Goal: Information Seeking & Learning: Learn about a topic

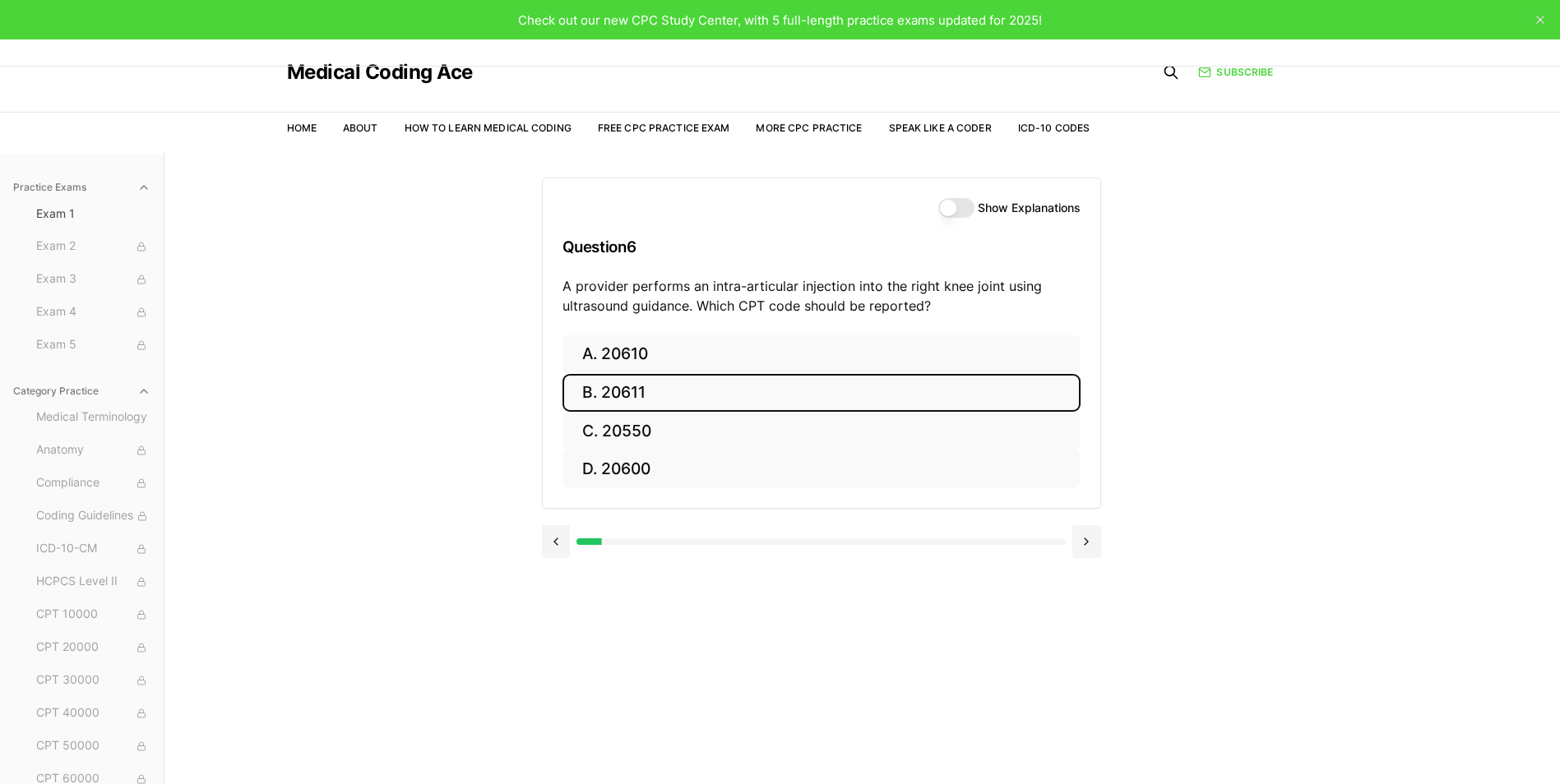
click at [603, 388] on button "B. 20611" at bounding box center [821, 393] width 518 height 39
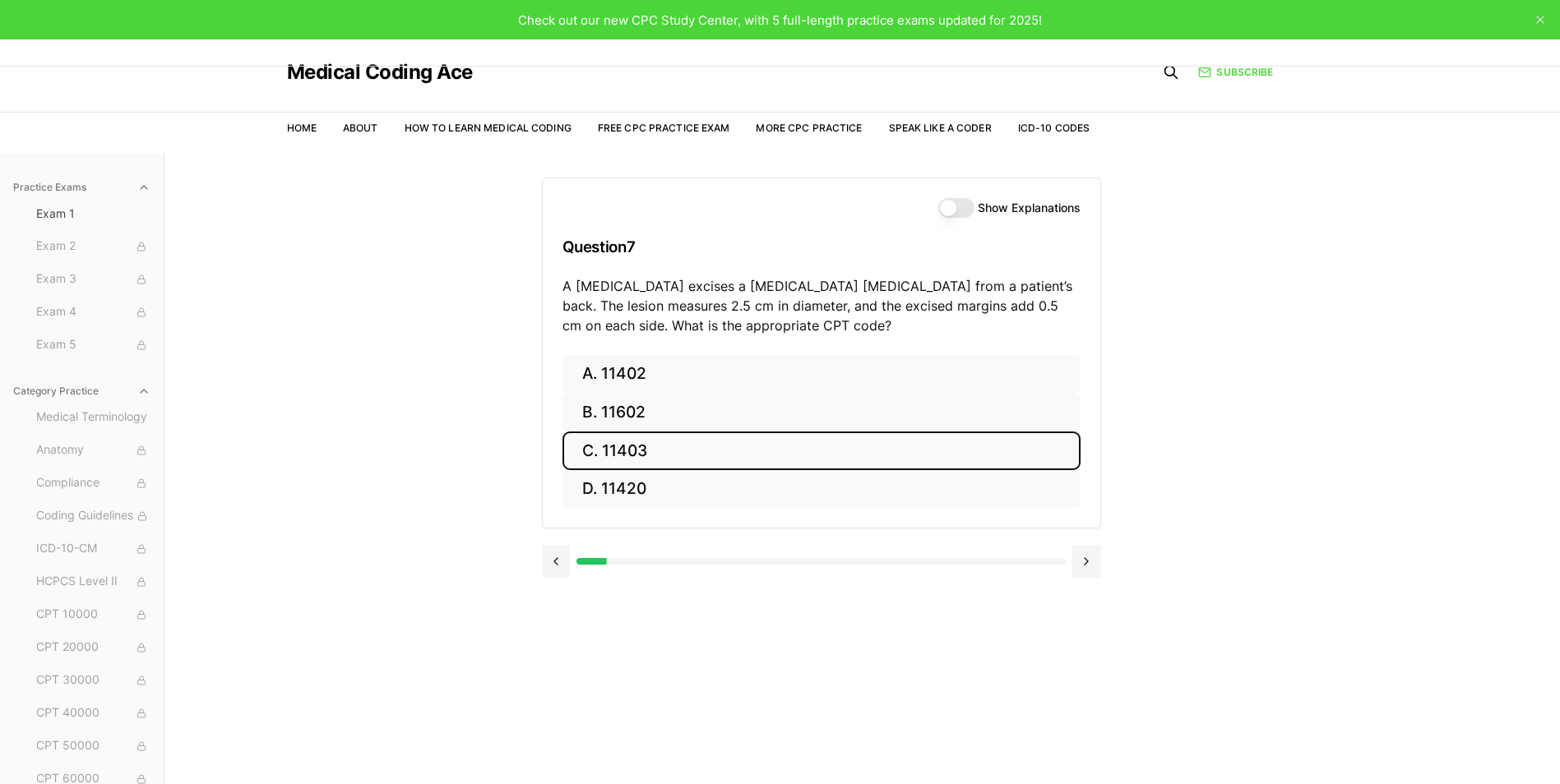
click at [626, 447] on button "C. 11403" at bounding box center [821, 450] width 518 height 39
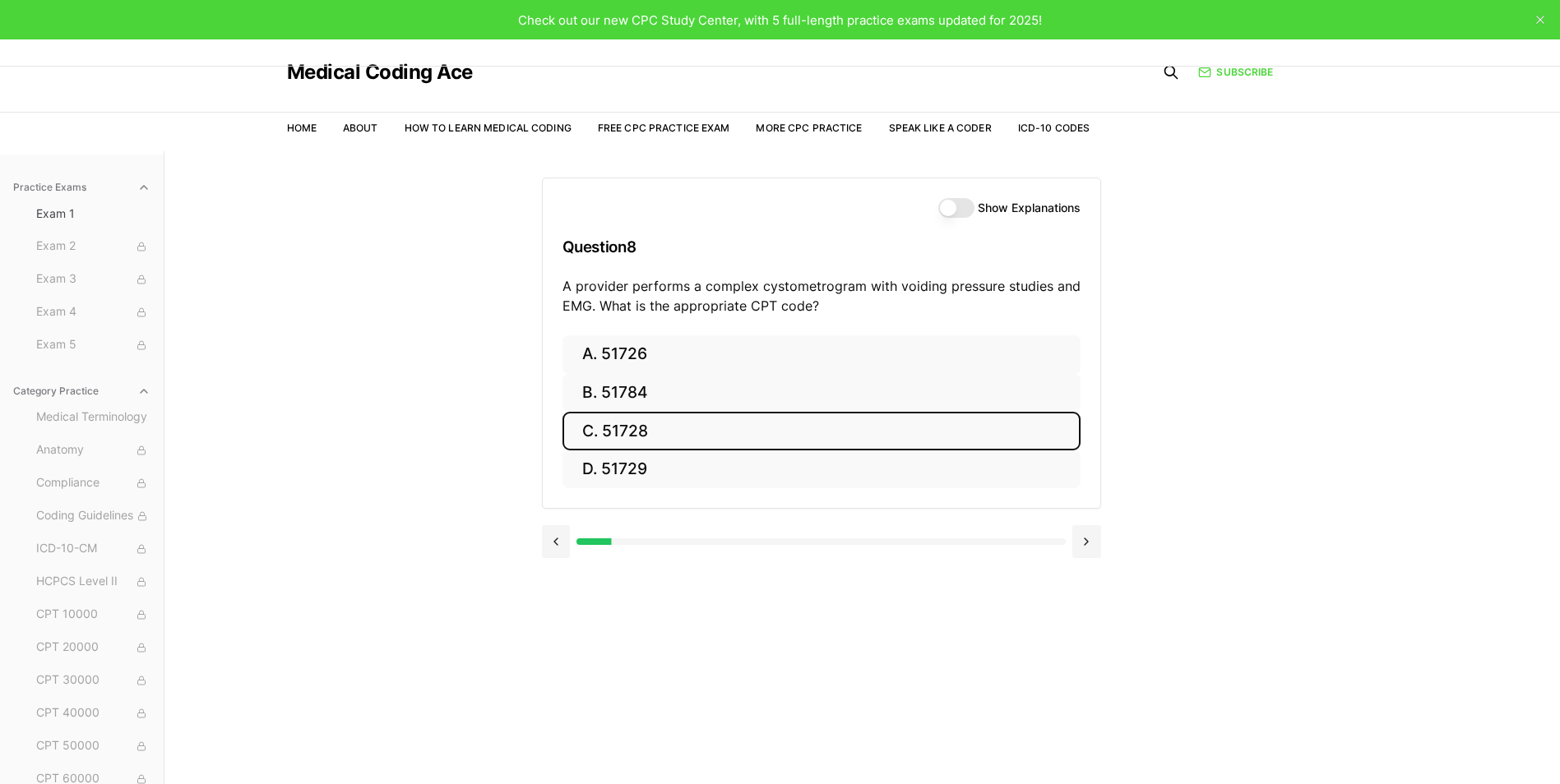
click at [634, 432] on button "C. 51728" at bounding box center [821, 431] width 518 height 39
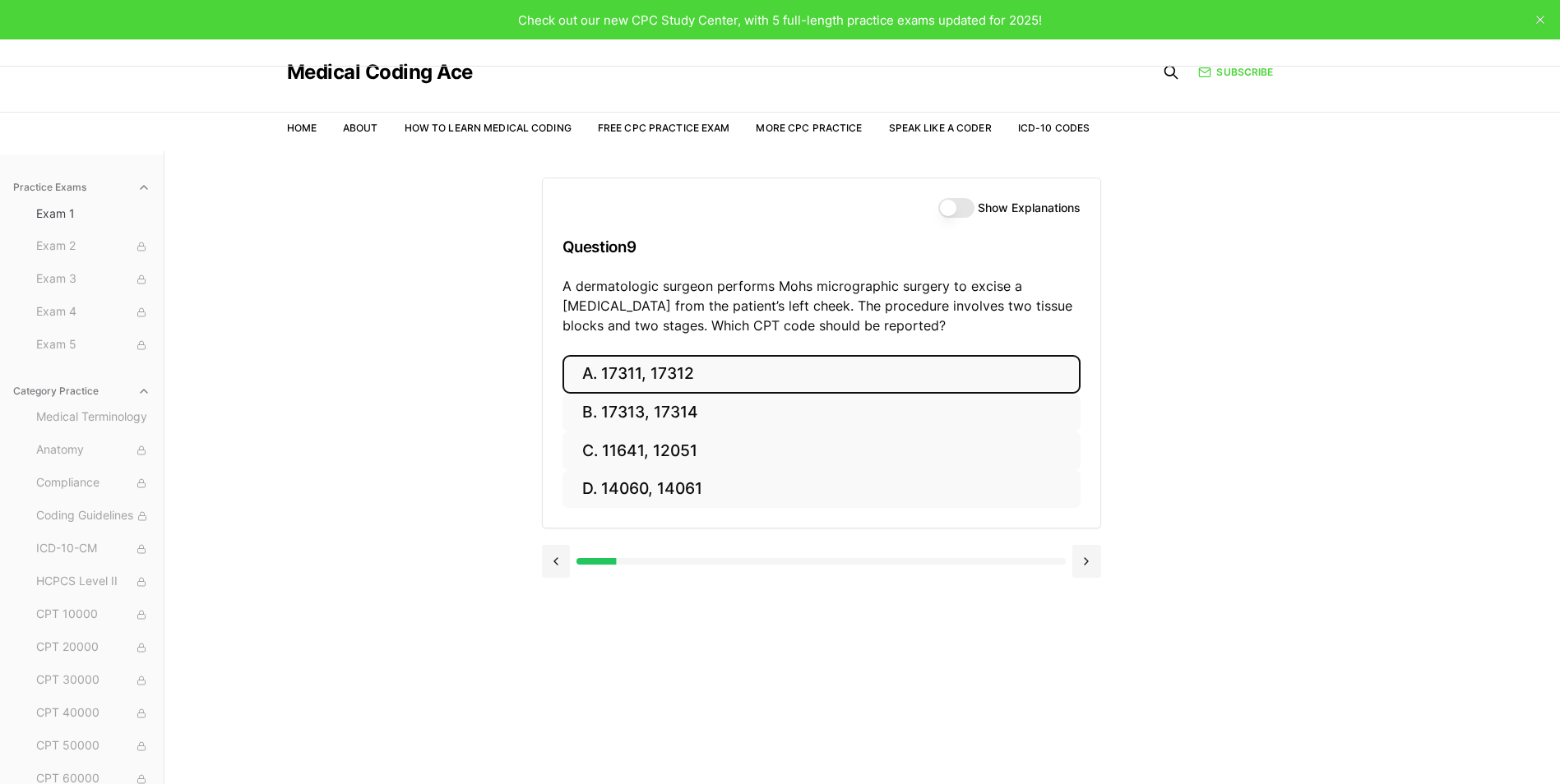
click at [634, 373] on button "A. 17311, 17312" at bounding box center [821, 374] width 518 height 39
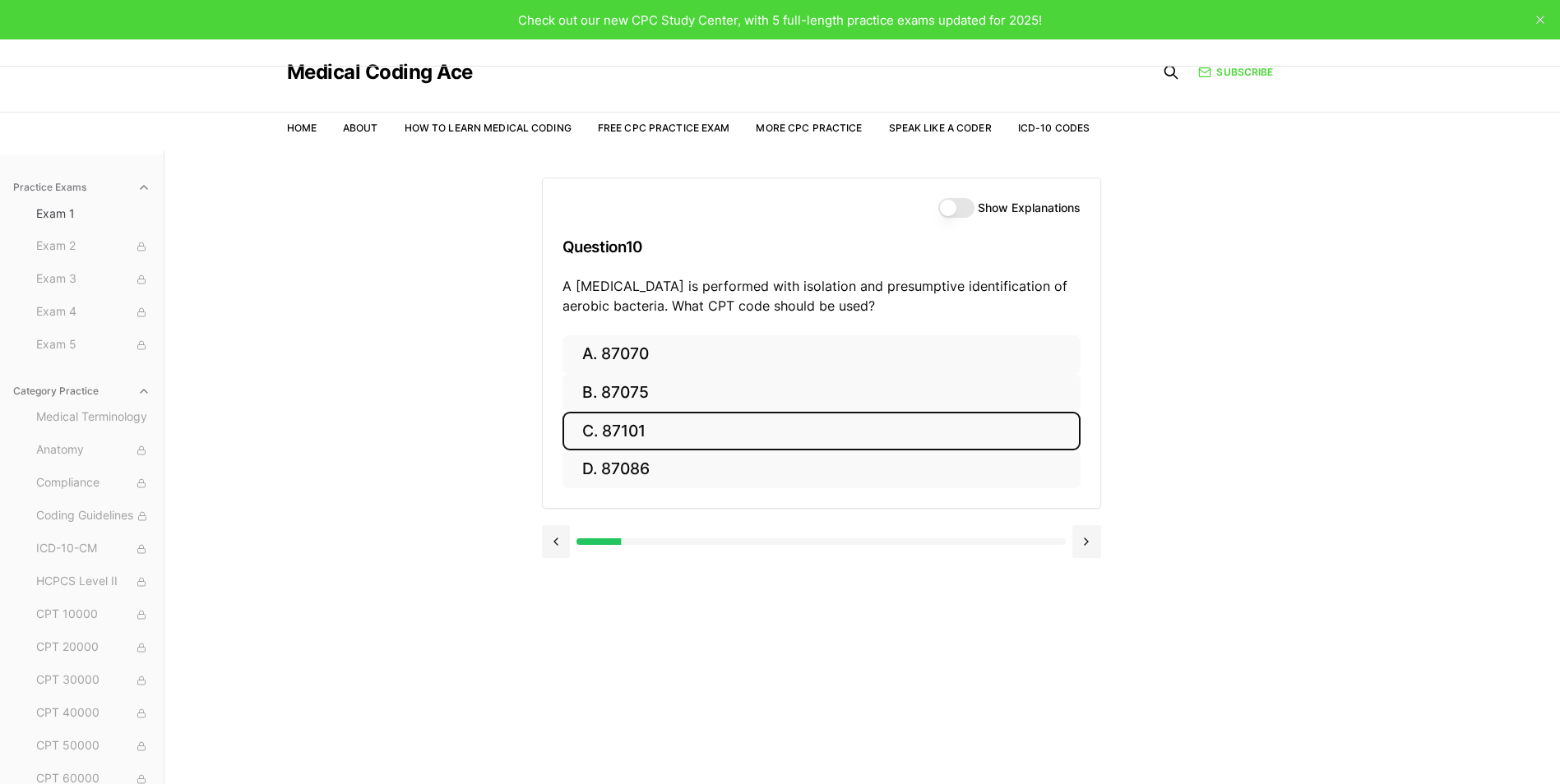
click at [622, 434] on button "C. 87101" at bounding box center [821, 431] width 518 height 39
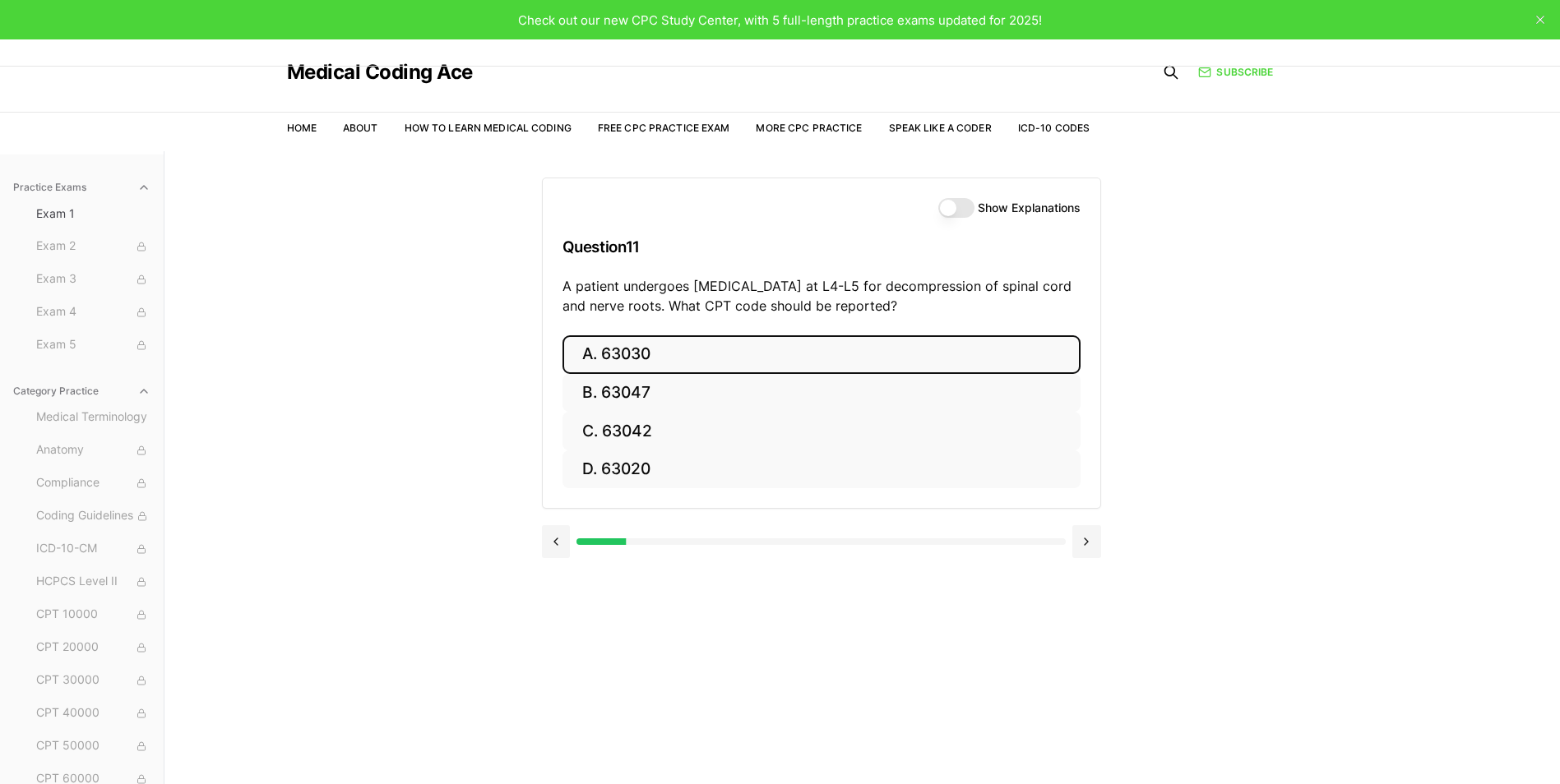
click at [642, 351] on button "A. 63030" at bounding box center [821, 354] width 518 height 39
click at [634, 349] on button "A. E11.9" at bounding box center [821, 354] width 518 height 39
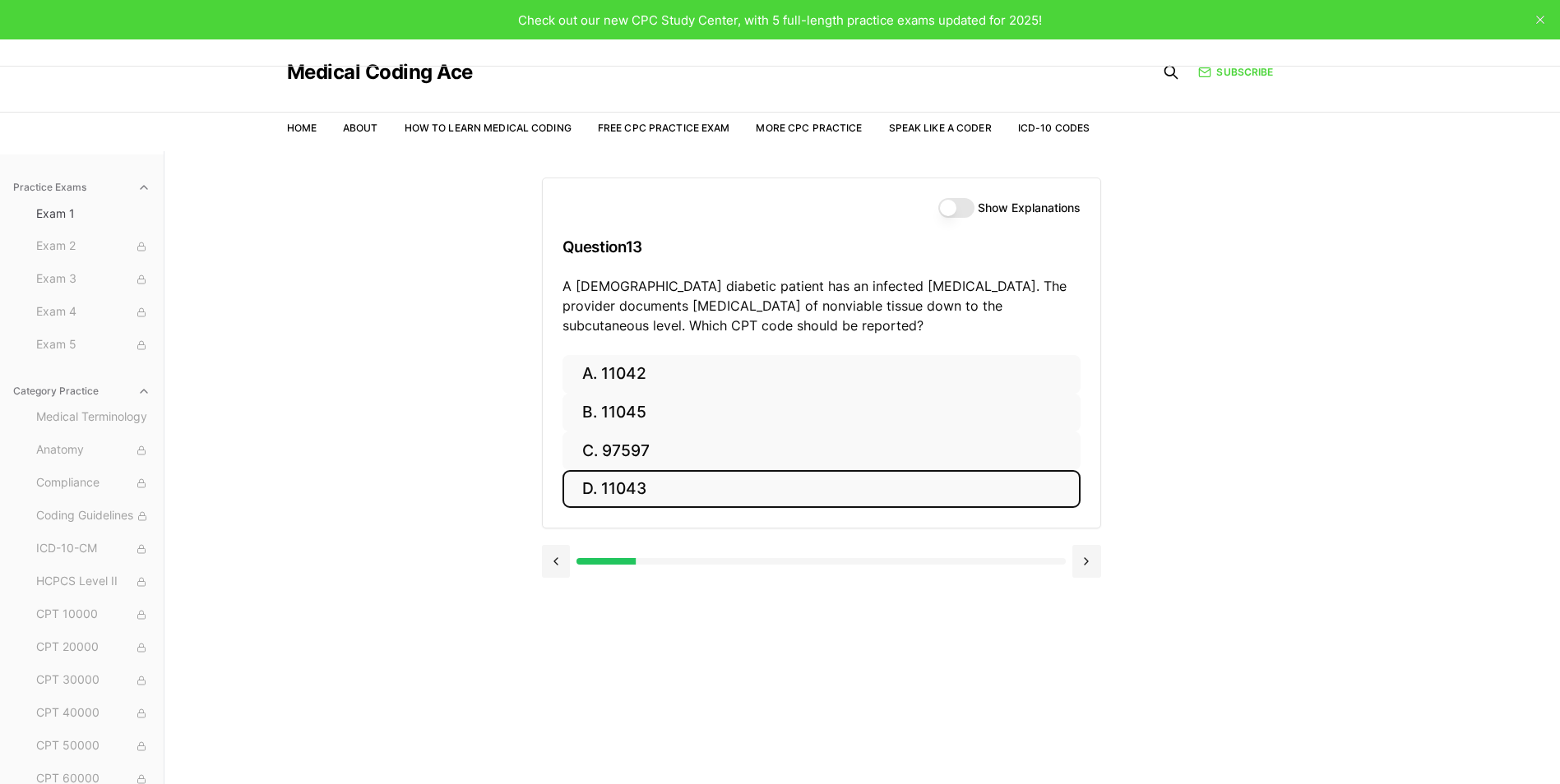
click at [599, 485] on button "D. 11043" at bounding box center [821, 489] width 518 height 39
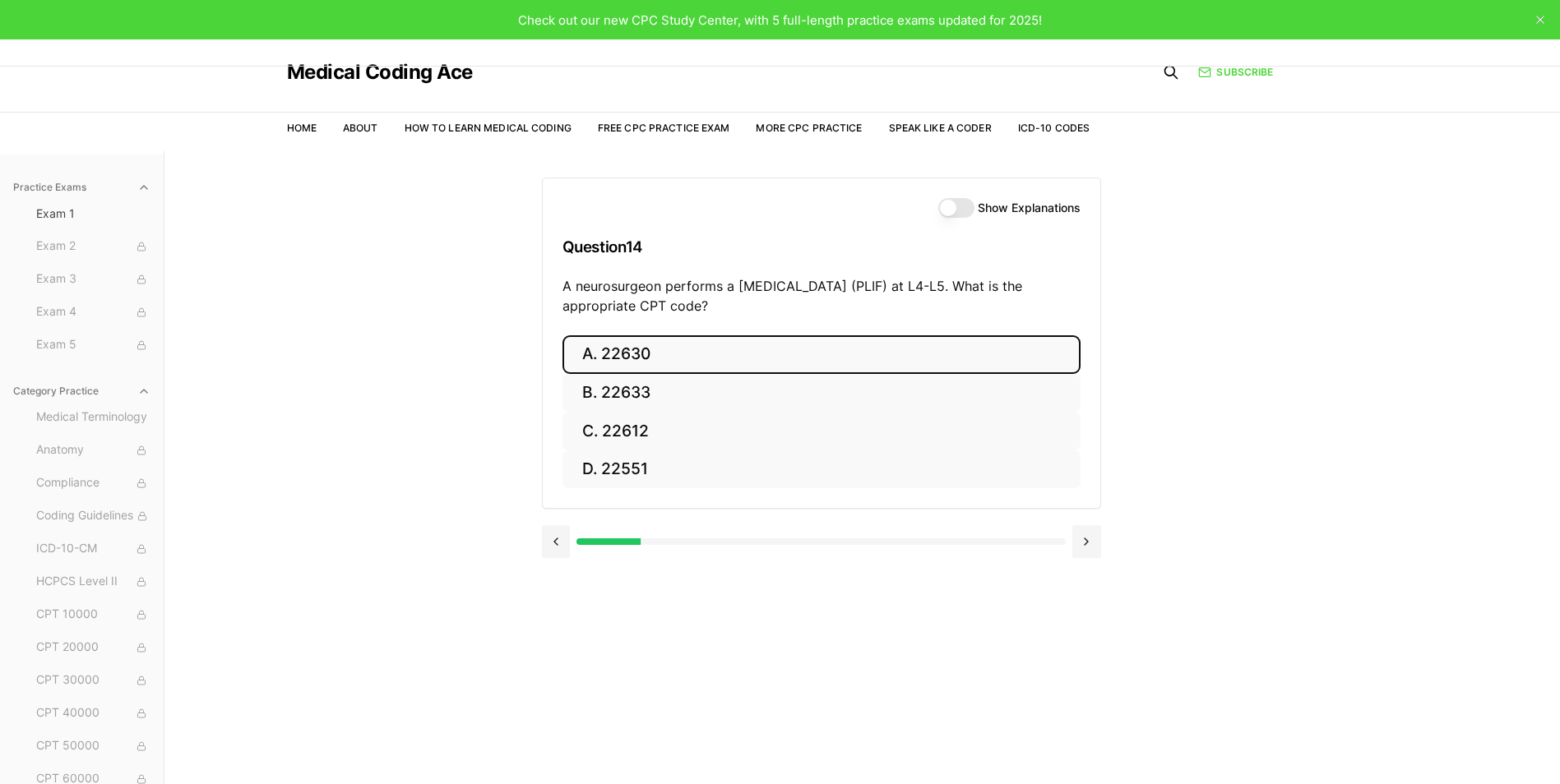
click at [627, 353] on button "A. 22630" at bounding box center [821, 354] width 518 height 39
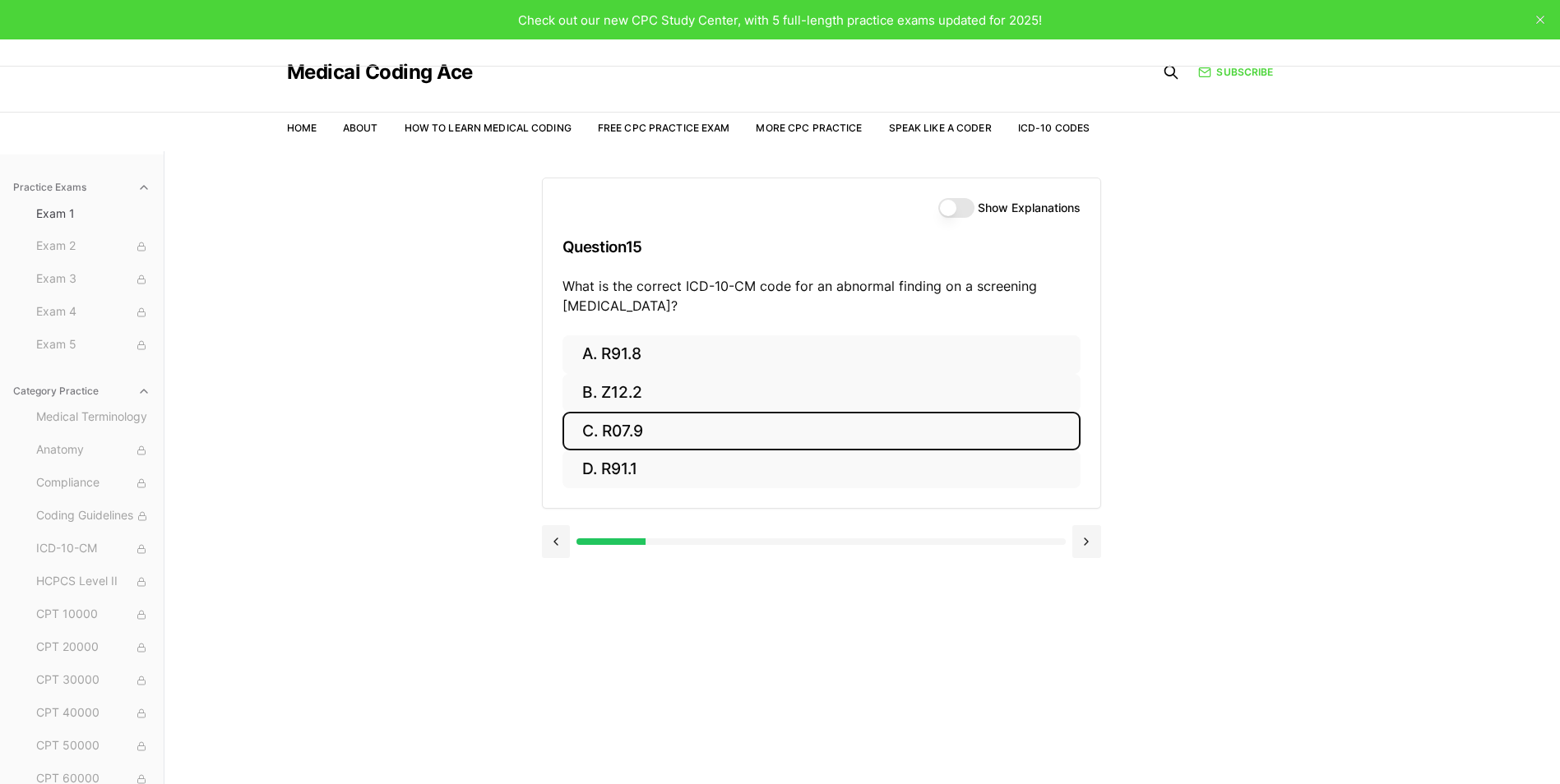
click at [619, 428] on button "C. R07.9" at bounding box center [821, 431] width 518 height 39
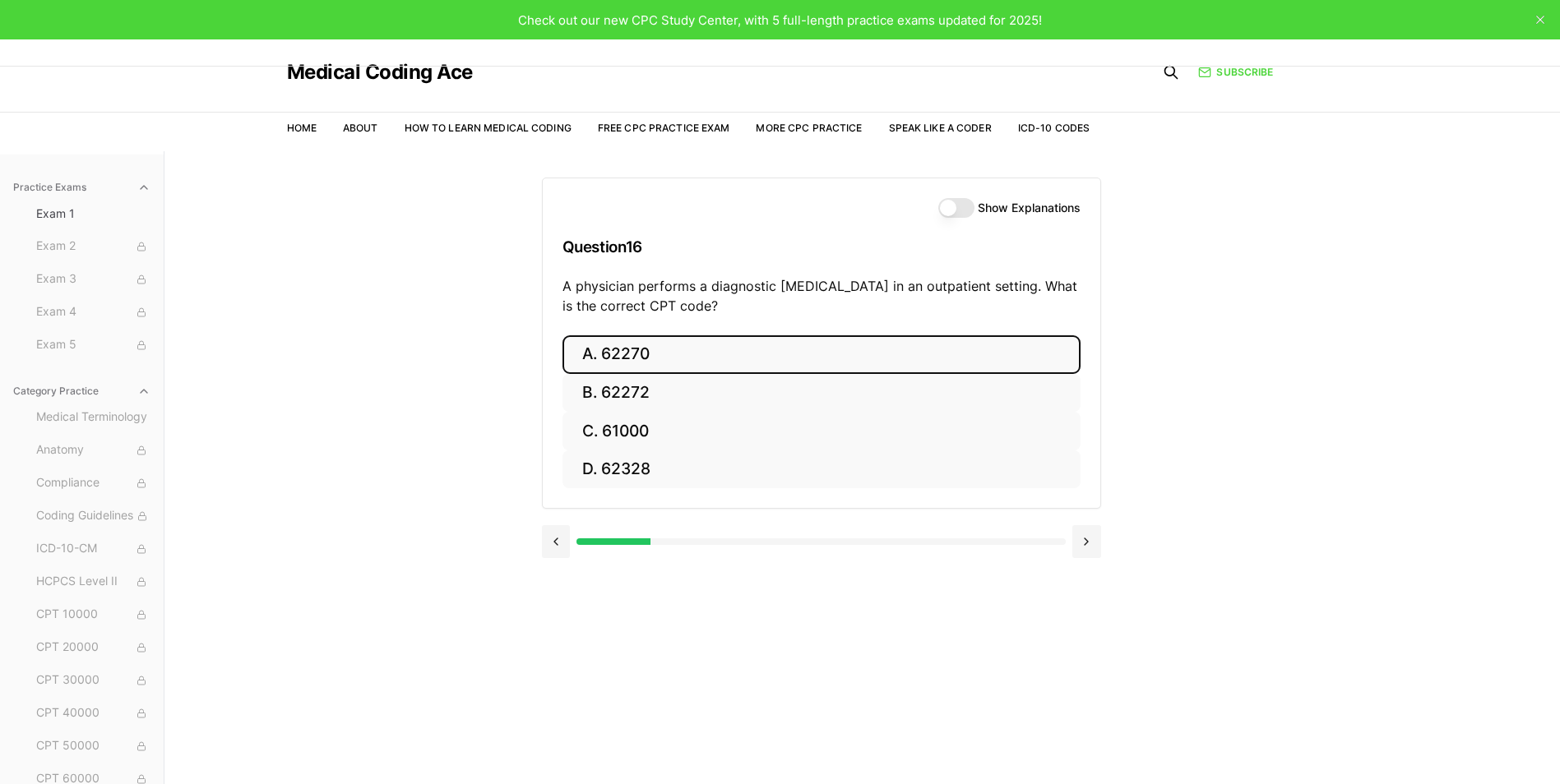
click at [648, 349] on button "A. 62270" at bounding box center [821, 354] width 518 height 39
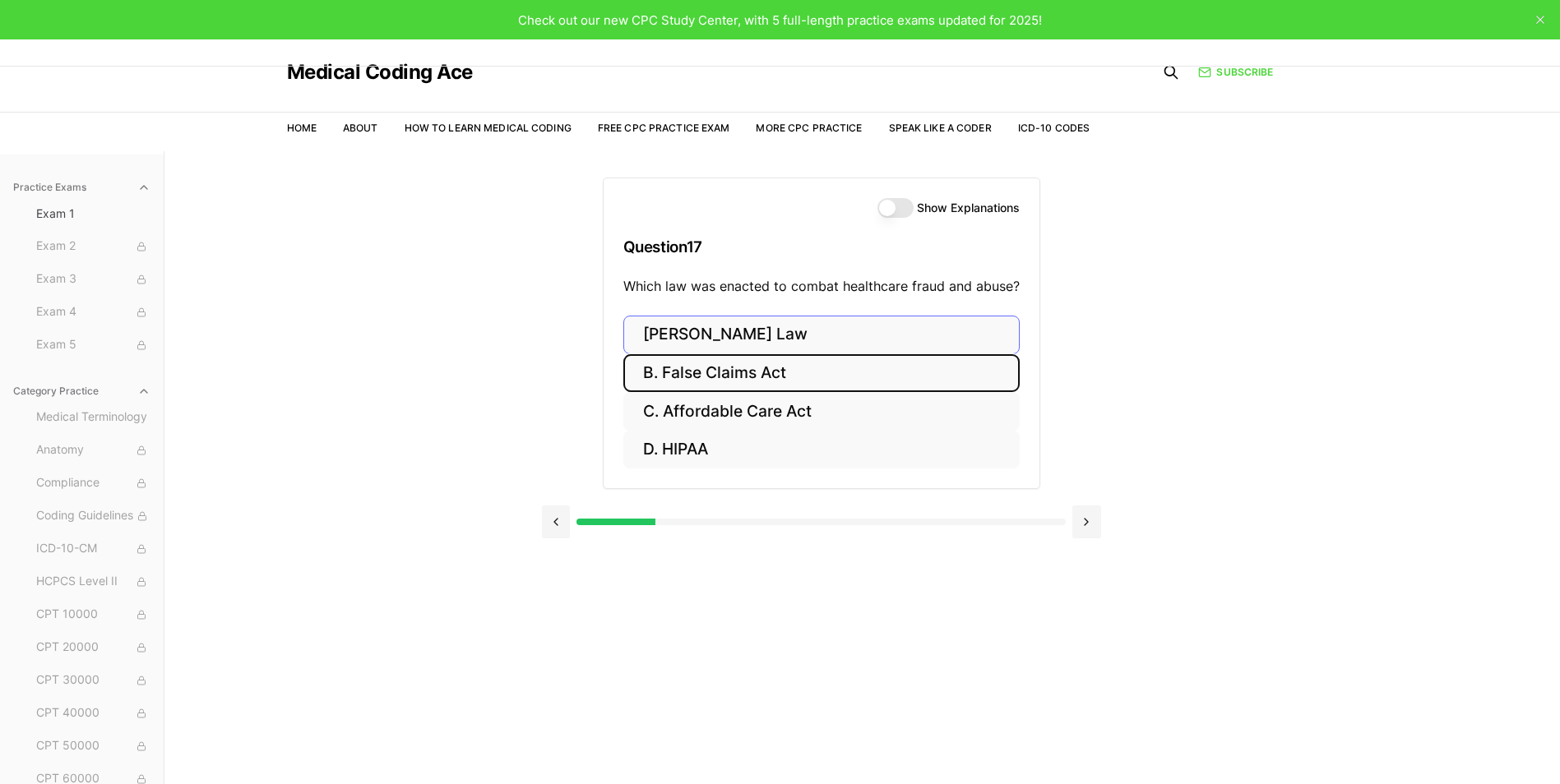
click at [732, 371] on button "B. False Claims Act" at bounding box center [821, 373] width 397 height 39
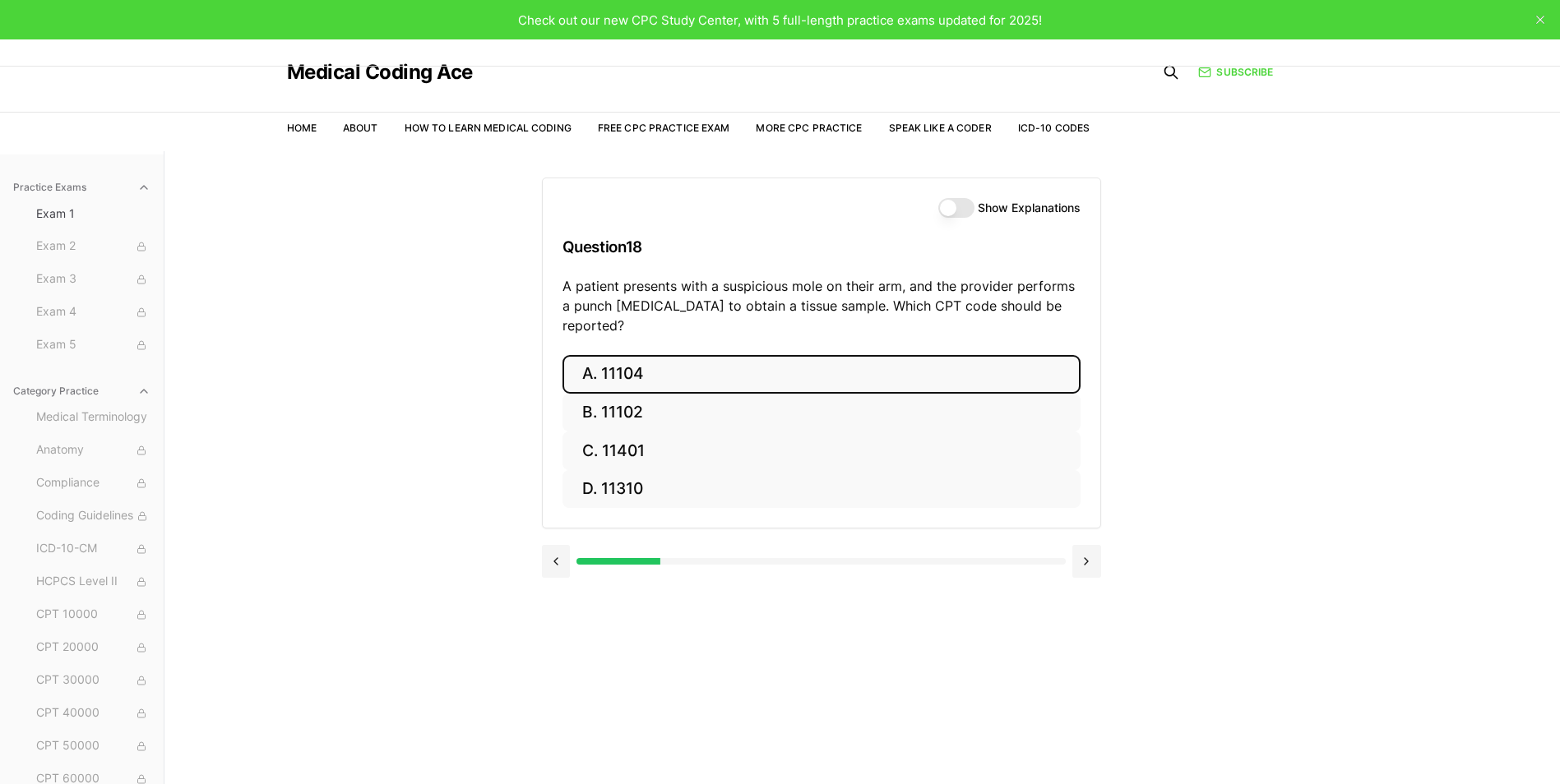
click at [644, 356] on button "A. 11104" at bounding box center [821, 374] width 518 height 39
click at [643, 376] on button "A. S52.501A" at bounding box center [821, 374] width 518 height 39
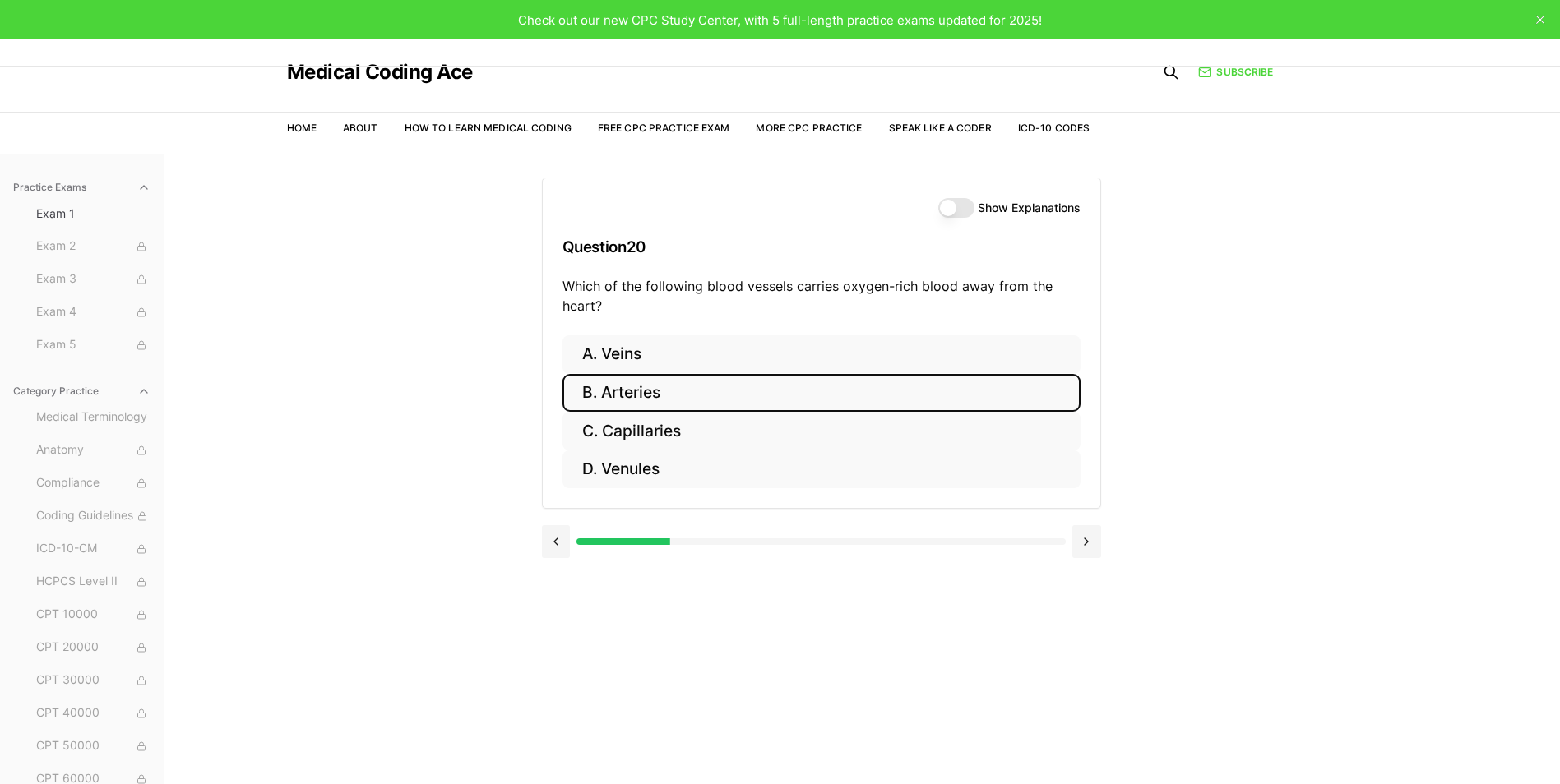
click at [642, 386] on button "B. Arteries" at bounding box center [821, 393] width 518 height 39
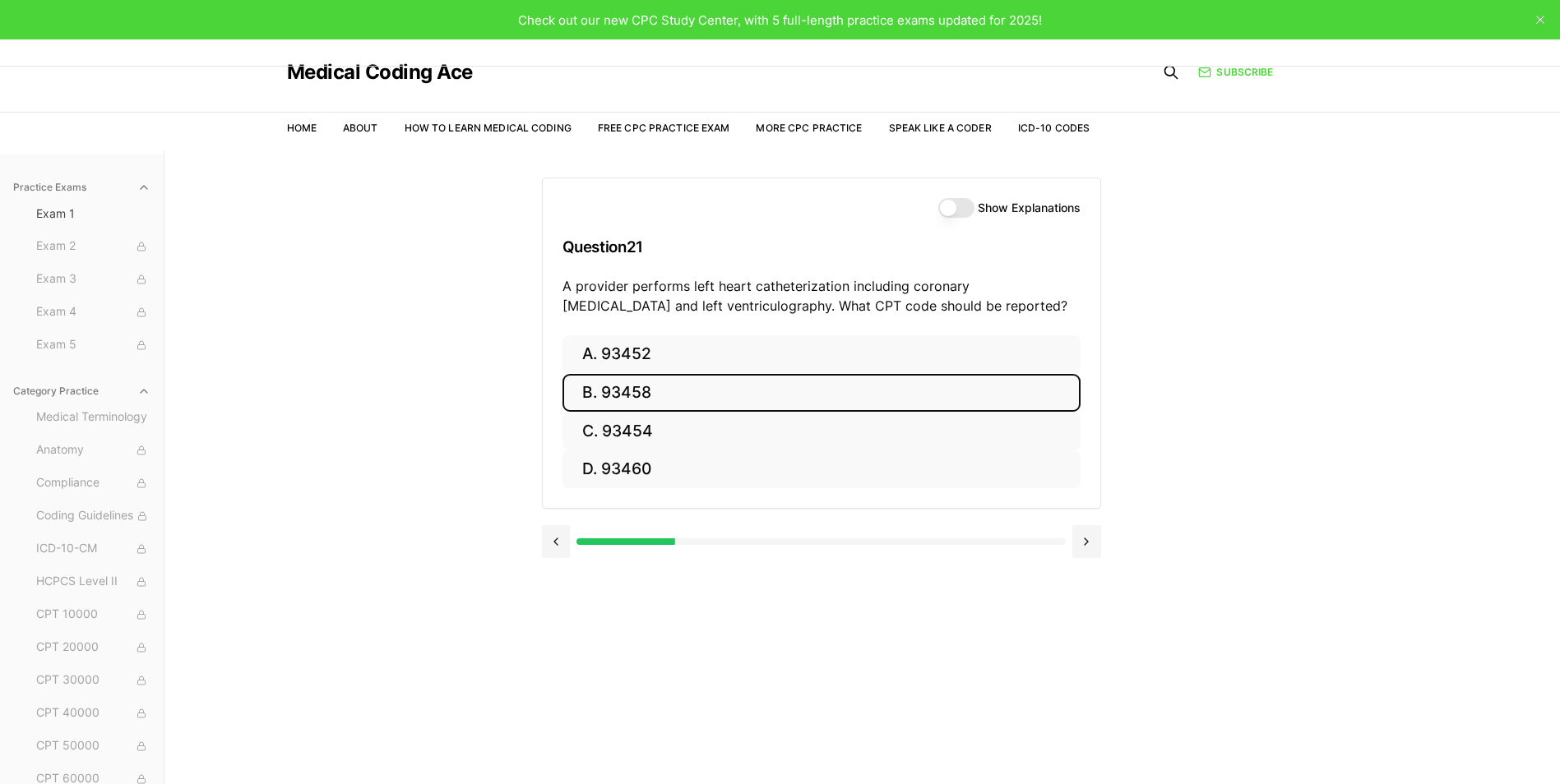
click at [657, 392] on button "B. 93458" at bounding box center [821, 393] width 518 height 39
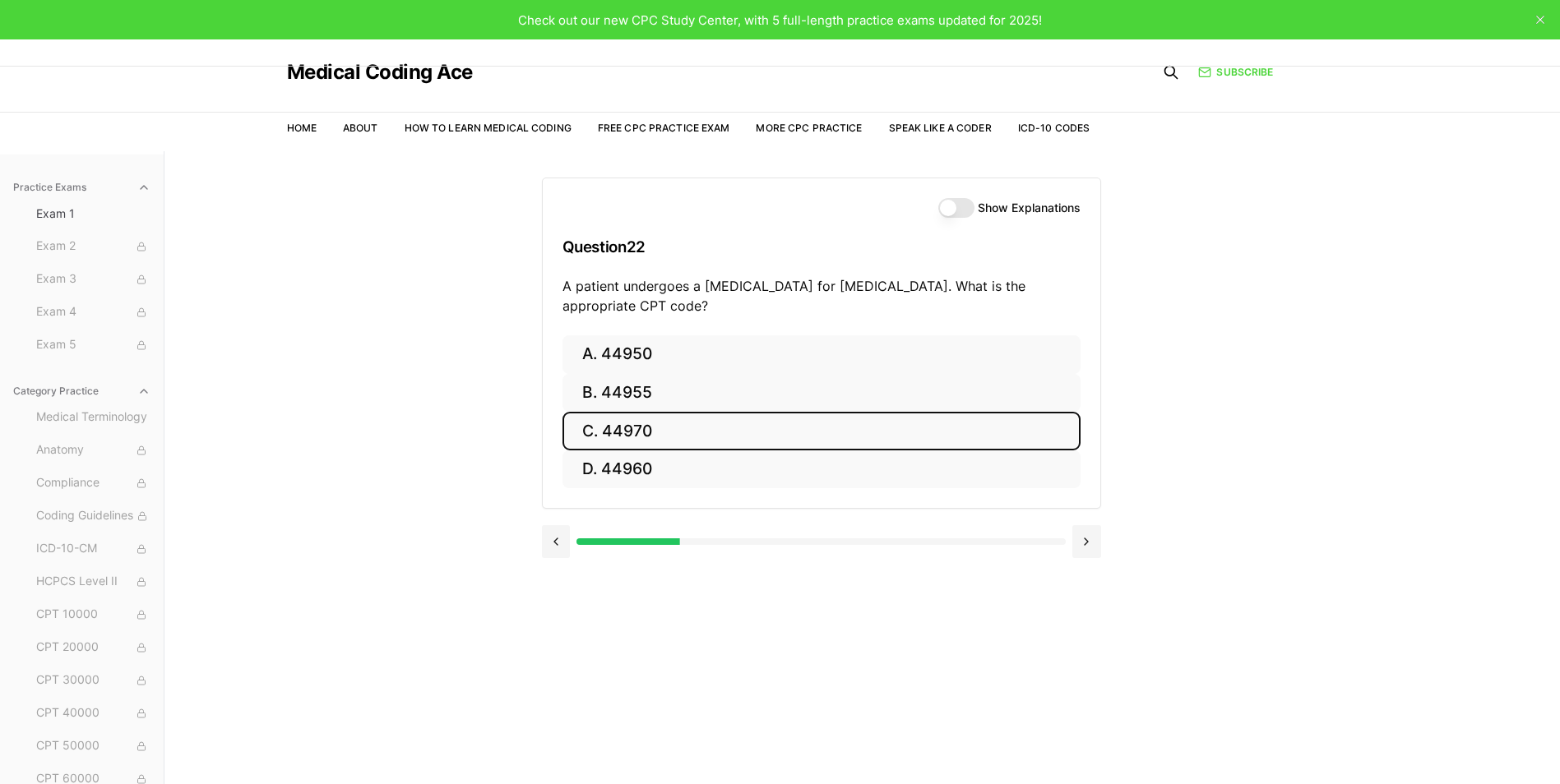
click at [650, 429] on button "C. 44970" at bounding box center [821, 431] width 518 height 39
click at [653, 426] on button "C. 95909" at bounding box center [821, 431] width 518 height 39
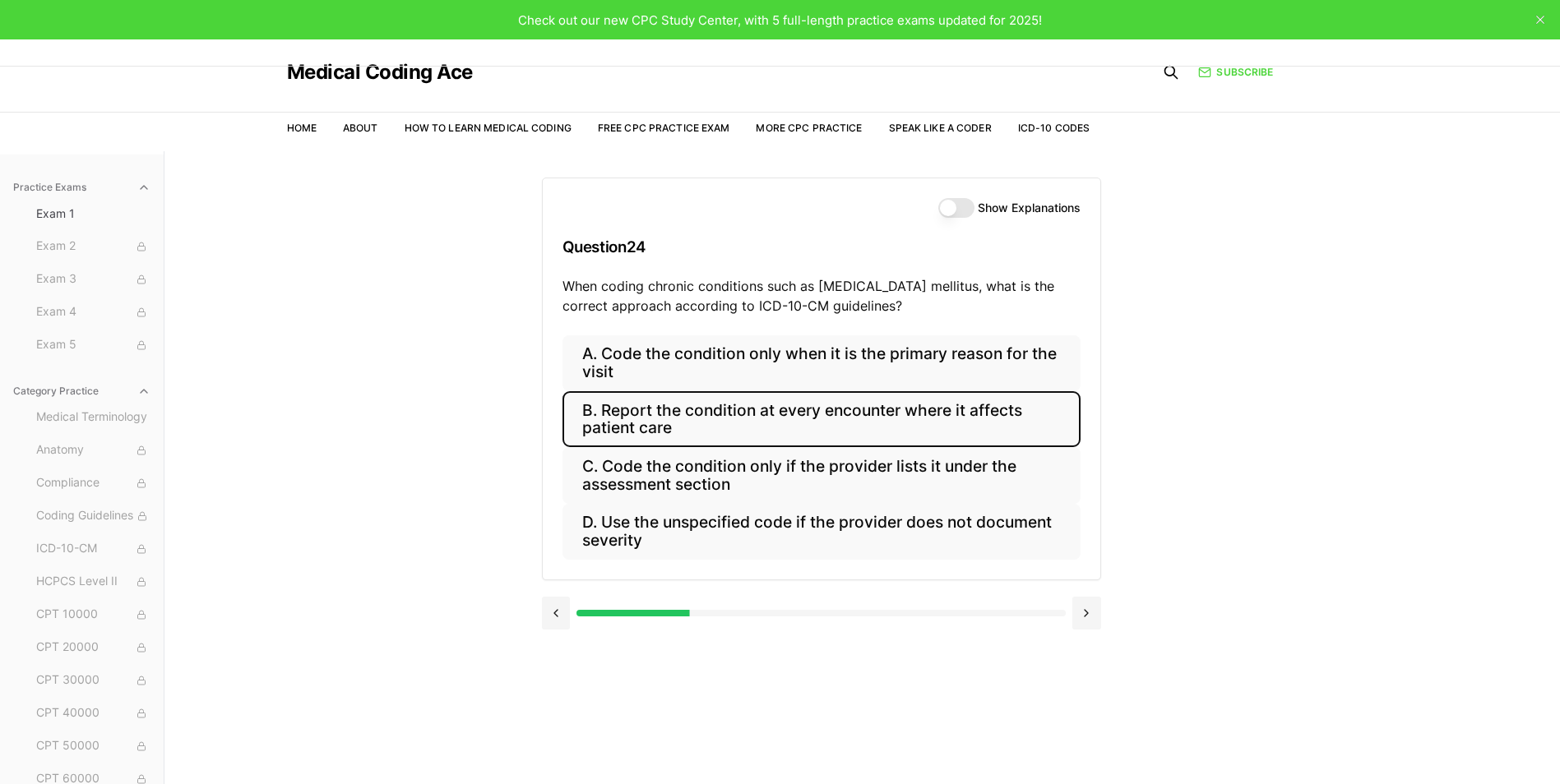
click at [701, 414] on button "B. Report the condition at every encounter where it affects patient care" at bounding box center [821, 419] width 518 height 56
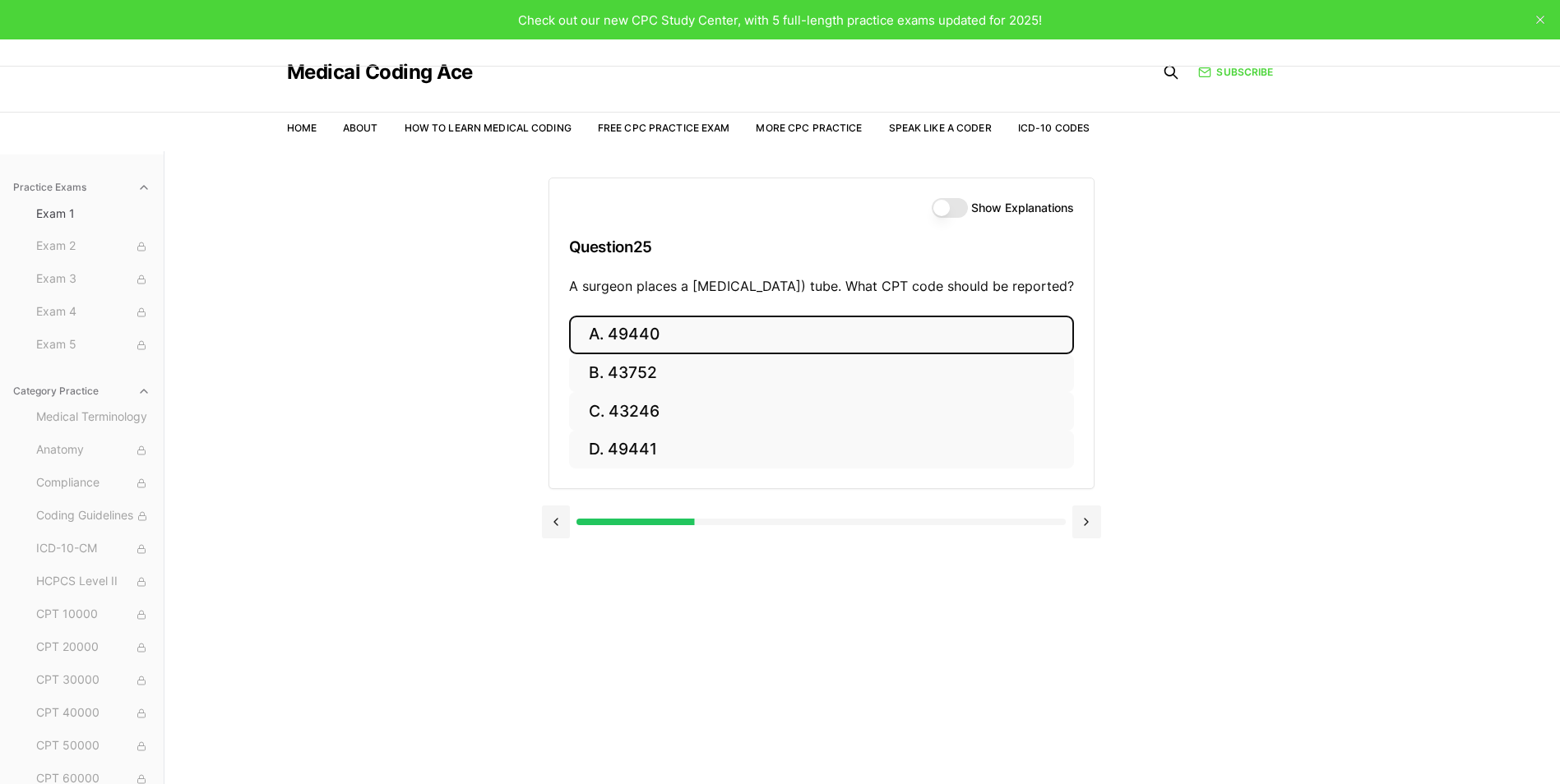
click at [643, 353] on button "A. 49440" at bounding box center [821, 335] width 504 height 39
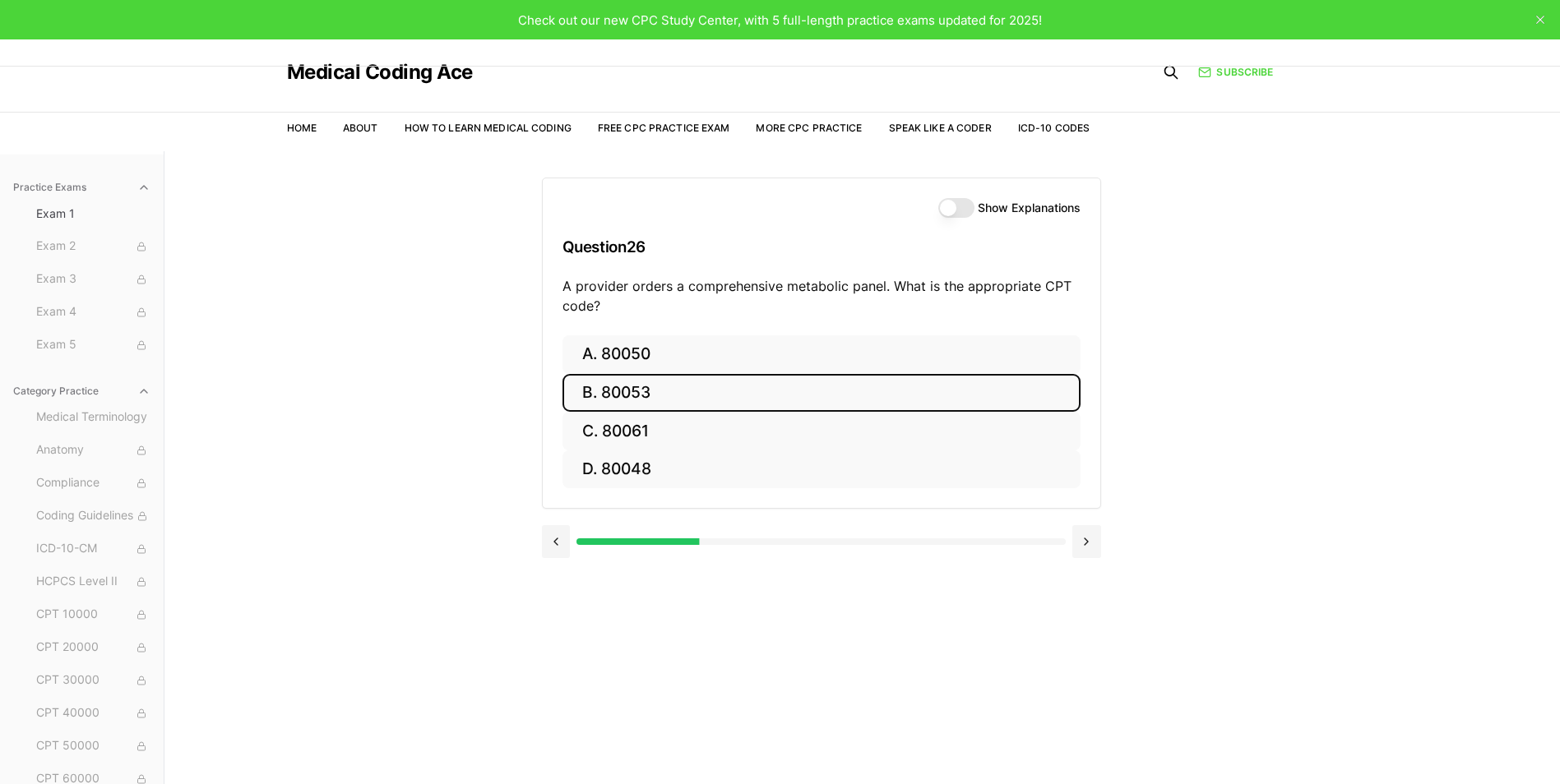
click at [628, 393] on button "B. 80053" at bounding box center [821, 393] width 518 height 39
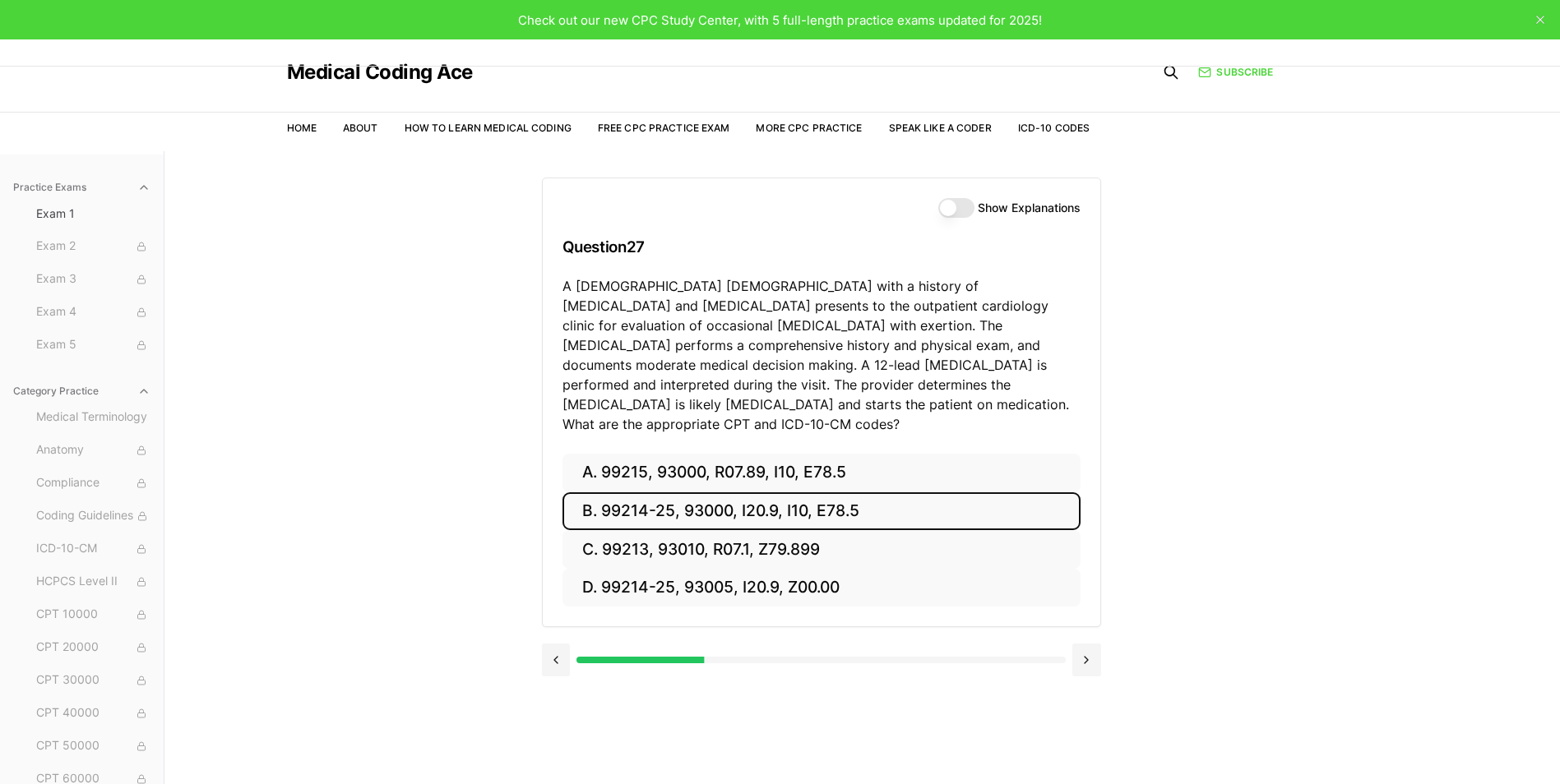
click at [707, 492] on button "B. 99214-25, 93000, I20.9, I10, E78.5" at bounding box center [821, 511] width 518 height 39
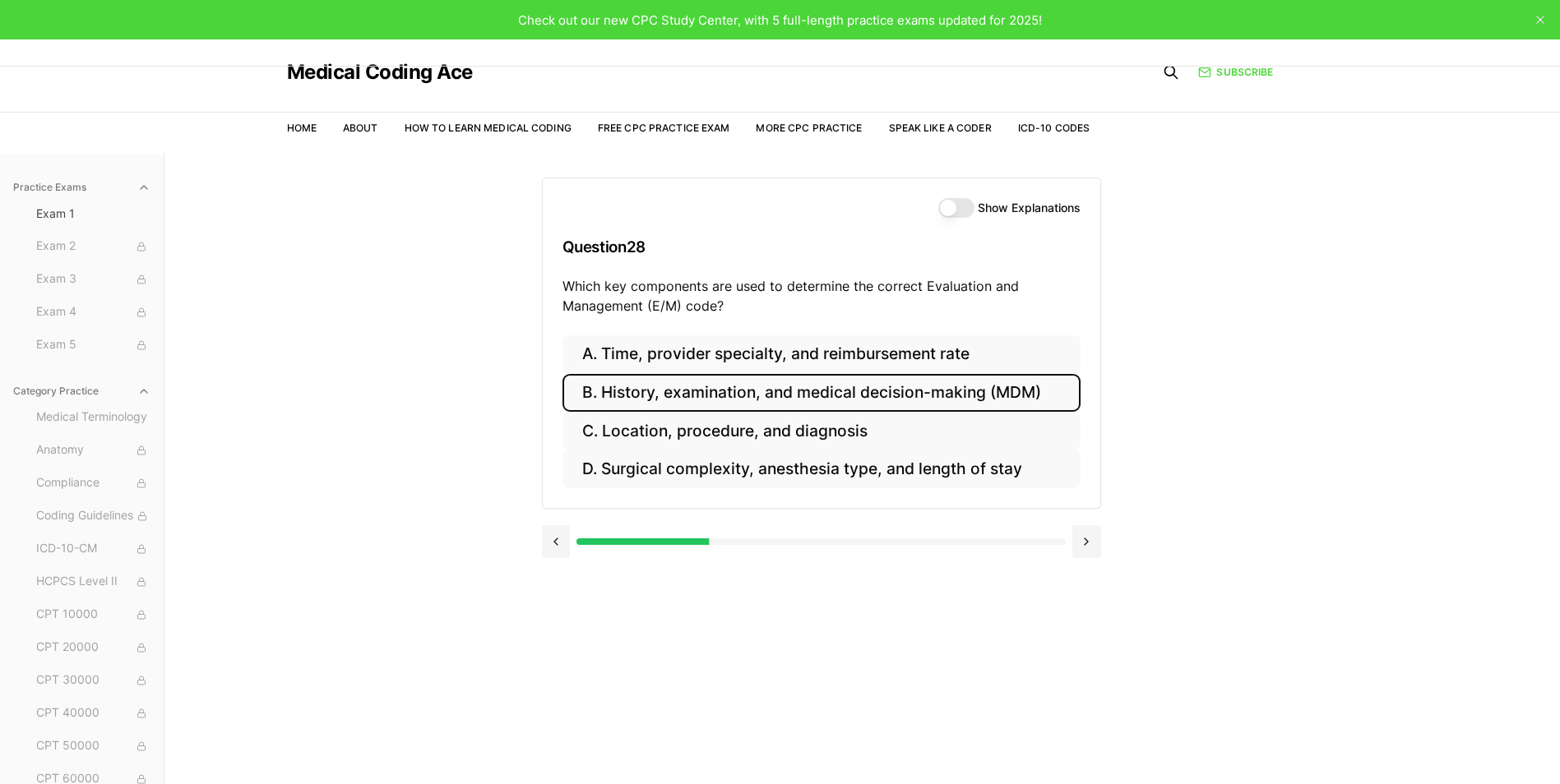
click at [633, 392] on button "B. History, examination, and medical decision-making (MDM)" at bounding box center [821, 393] width 518 height 39
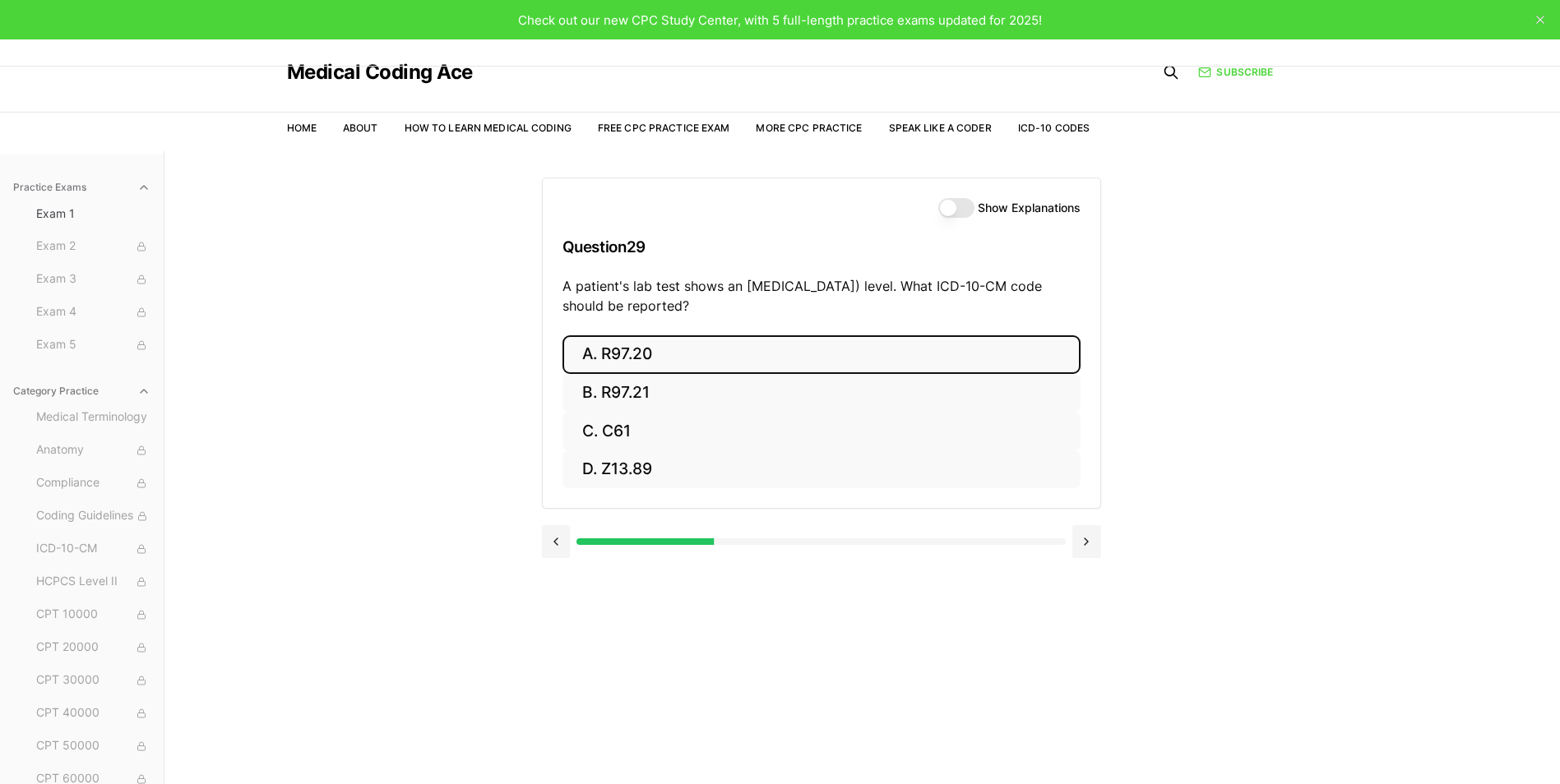
click at [632, 351] on button "A. R97.20" at bounding box center [821, 354] width 518 height 39
click at [620, 353] on button "A. Z23" at bounding box center [821, 354] width 518 height 39
